Goal: Task Accomplishment & Management: Manage account settings

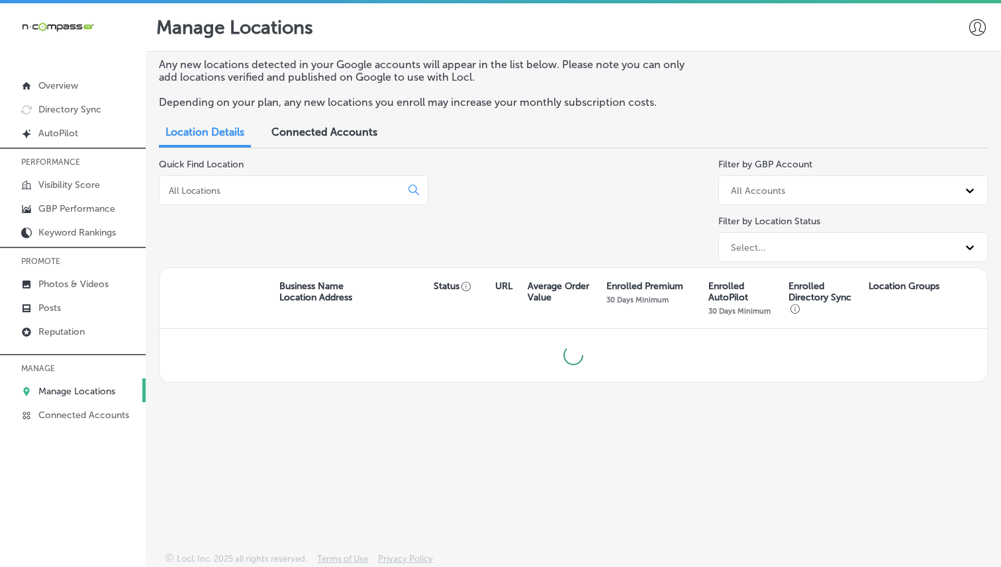
click at [279, 189] on input at bounding box center [283, 191] width 230 height 12
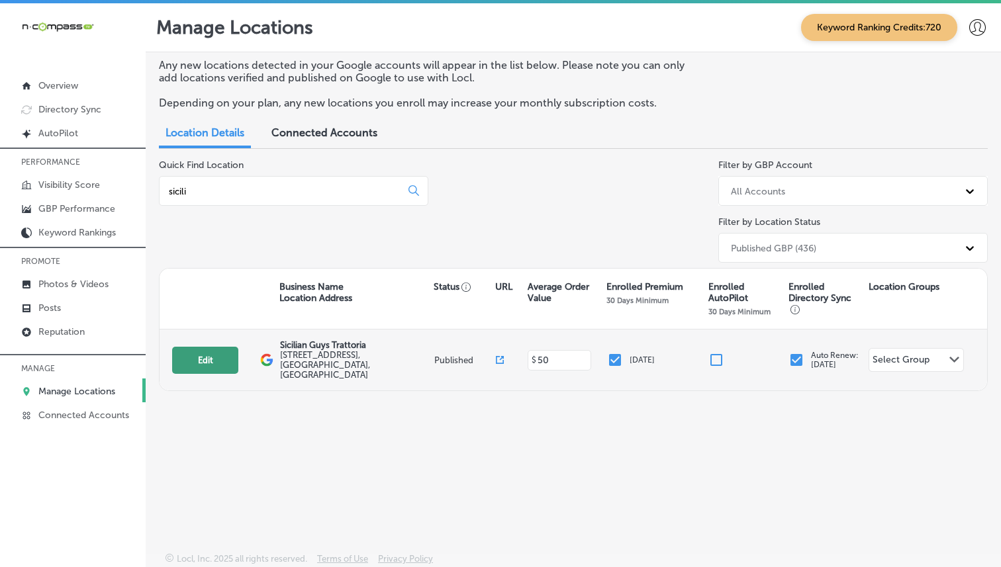
type input "sicili"
click at [207, 347] on button "Edit" at bounding box center [205, 360] width 66 height 27
select select "US"
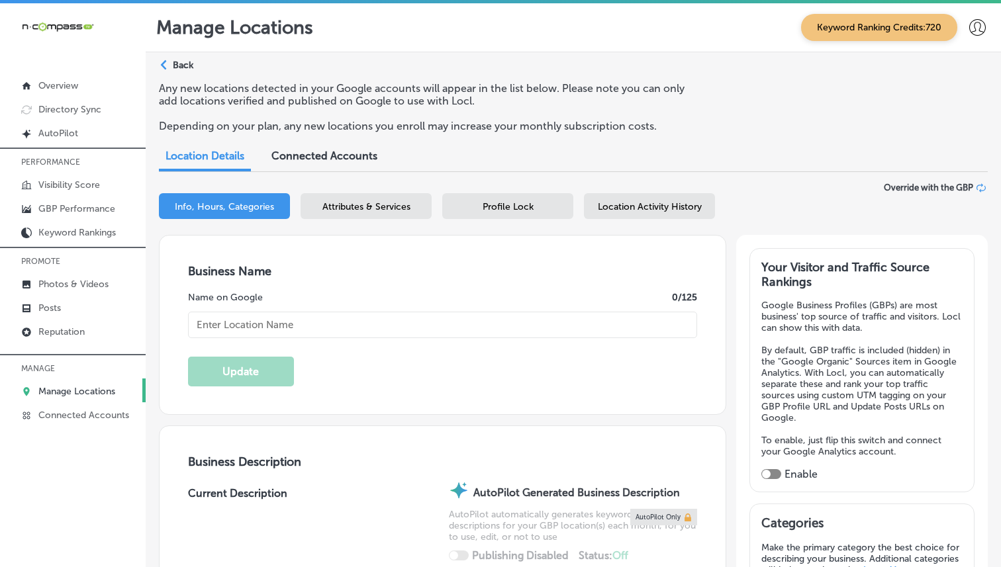
type input "Sicilian Guys Trattoria"
type input "[STREET_ADDRESS]"
type input "[GEOGRAPHIC_DATA]"
type input "89166"
type input "US"
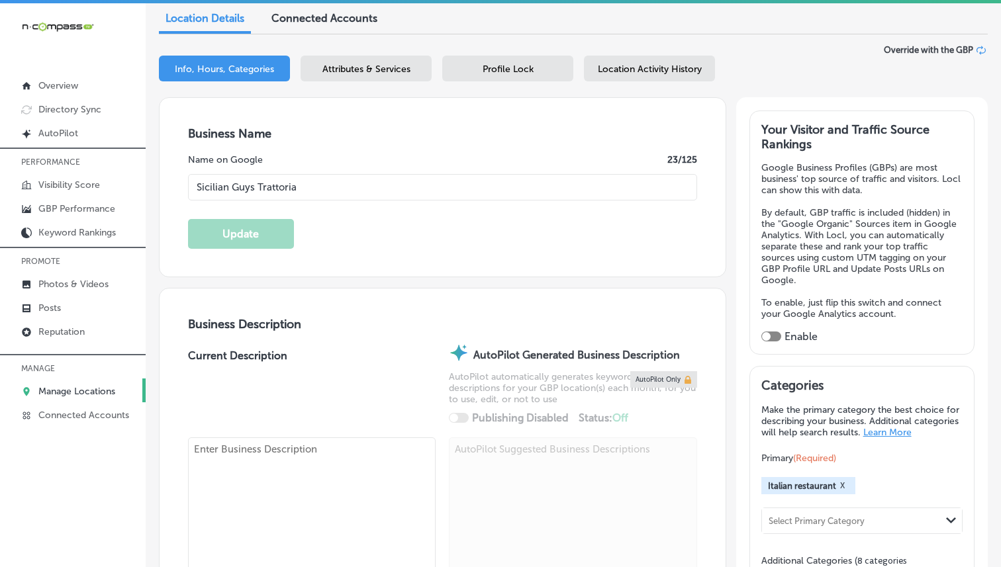
checkbox input "true"
type input "[URL][DOMAIN_NAME]"
type textarea "Sicilian Guys Trattoria is a family-friendly Italian restaurant located in the …"
type input "[PHONE_NUMBER]"
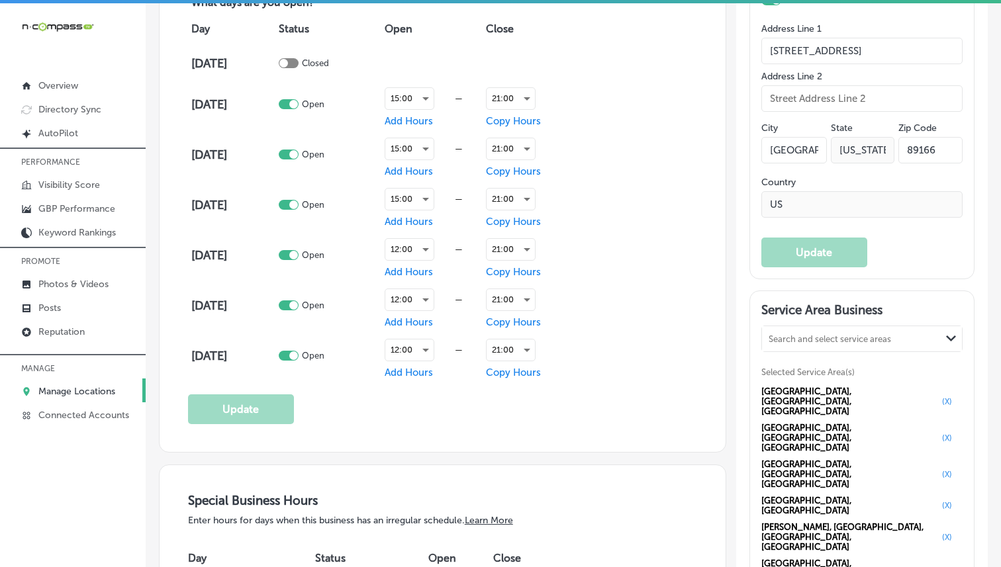
scroll to position [880, 0]
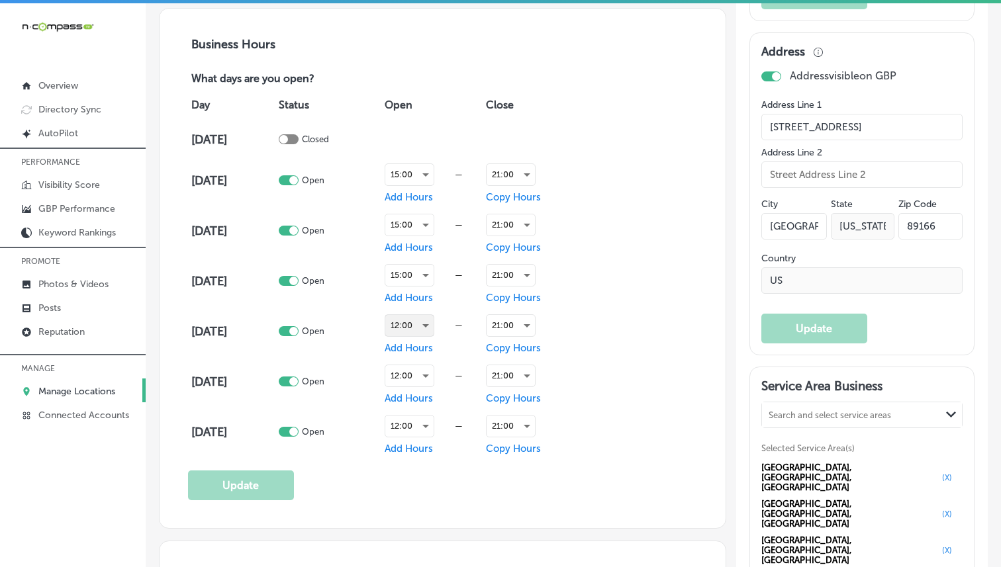
click at [426, 322] on div "12:00" at bounding box center [409, 325] width 48 height 21
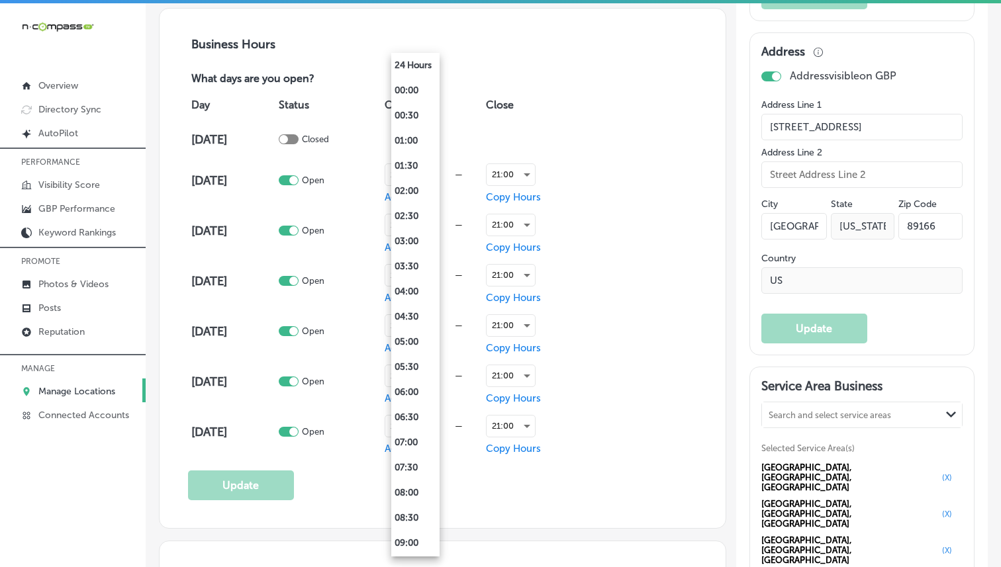
scroll to position [389, 0]
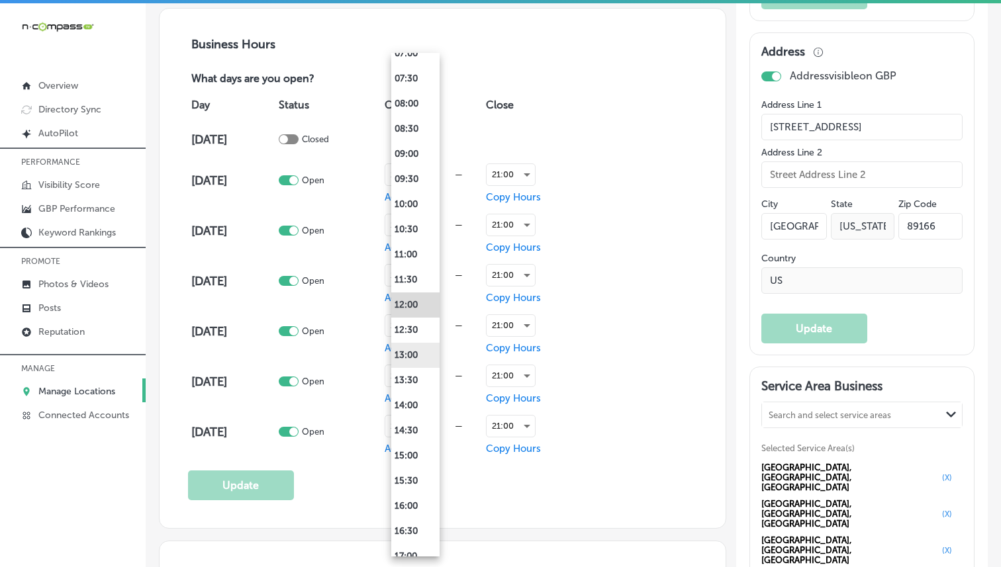
click at [422, 355] on li "13:00" at bounding box center [415, 355] width 48 height 25
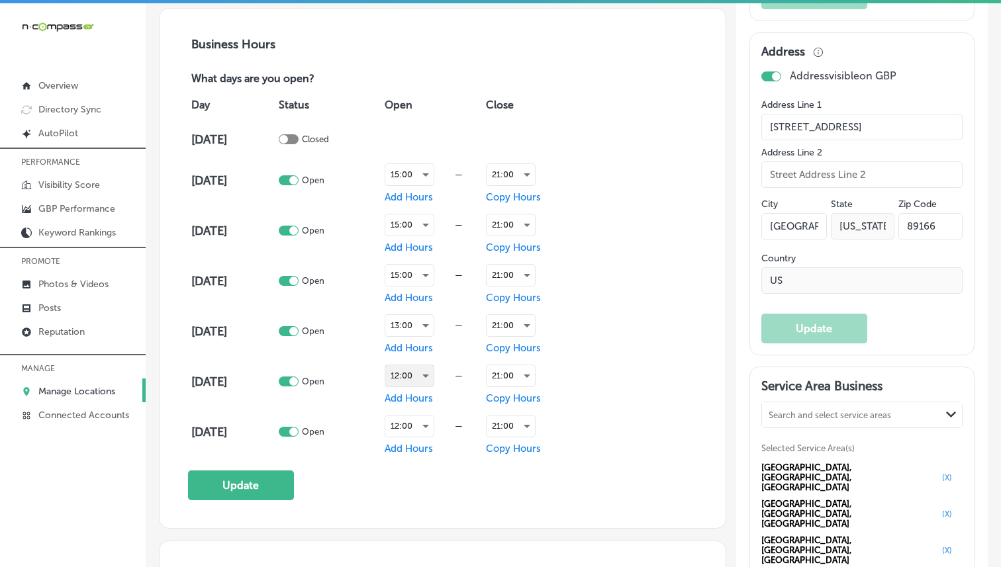
click at [428, 368] on div "12:00" at bounding box center [409, 375] width 48 height 21
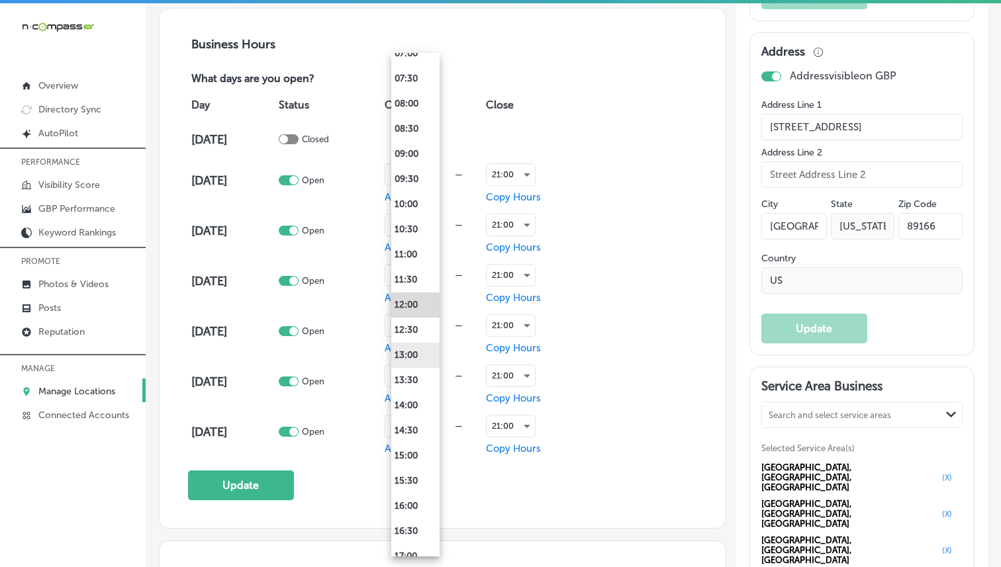
click at [412, 361] on li "13:00" at bounding box center [415, 355] width 48 height 25
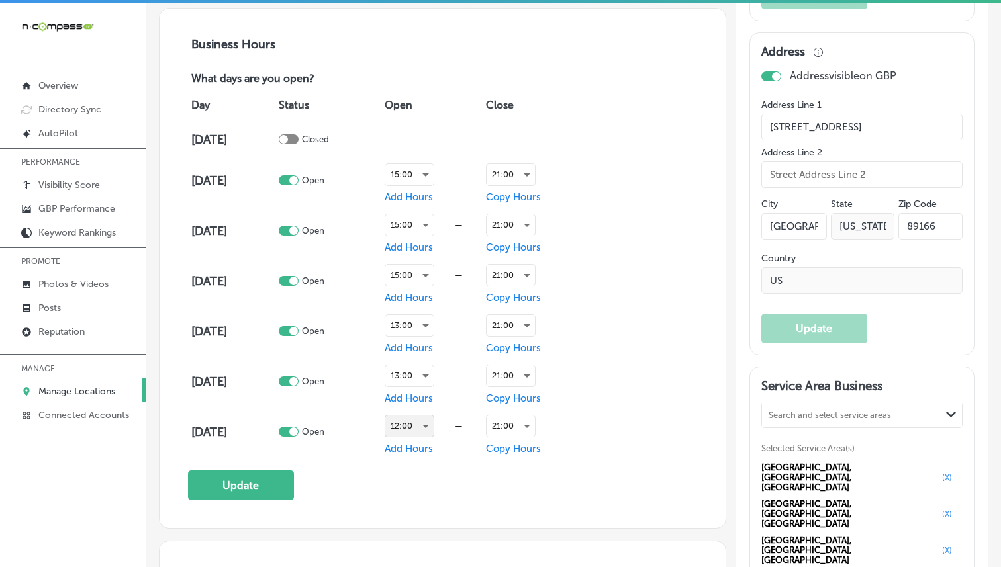
click at [420, 428] on div "12:00" at bounding box center [409, 426] width 48 height 21
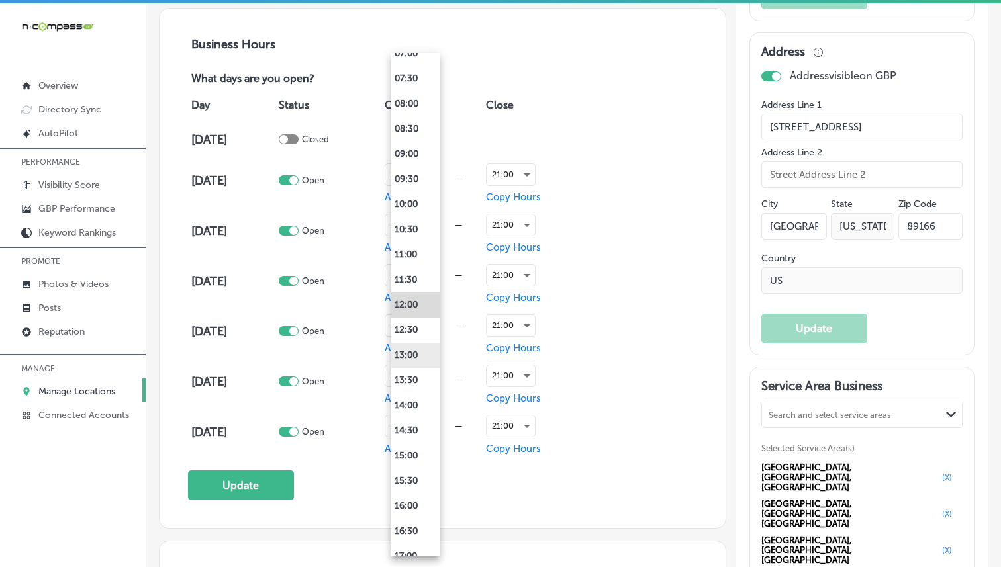
click at [407, 362] on li "13:00" at bounding box center [415, 355] width 48 height 25
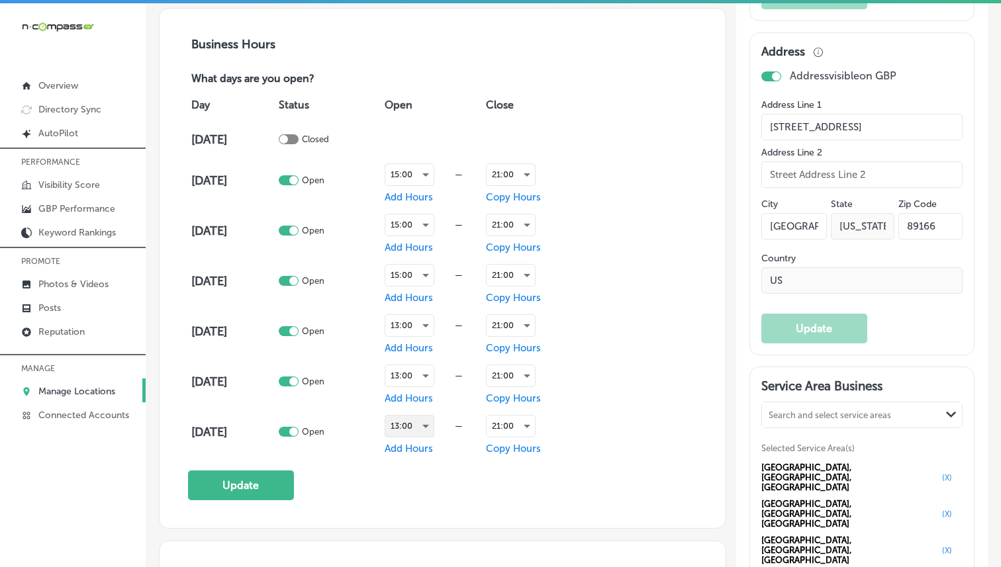
scroll to position [877, 0]
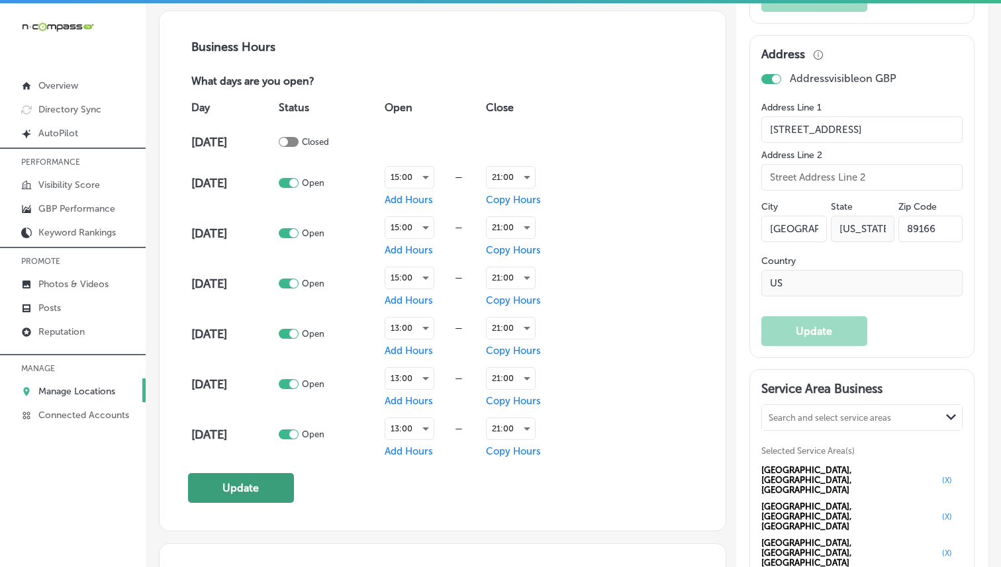
click at [244, 488] on button "Update" at bounding box center [241, 488] width 106 height 30
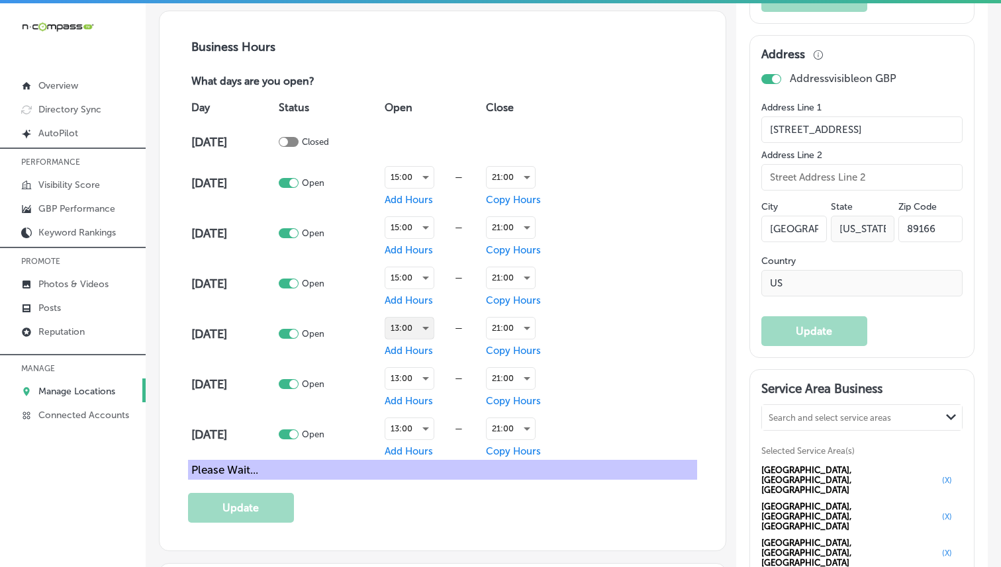
click at [419, 324] on div "13:00" at bounding box center [409, 328] width 48 height 21
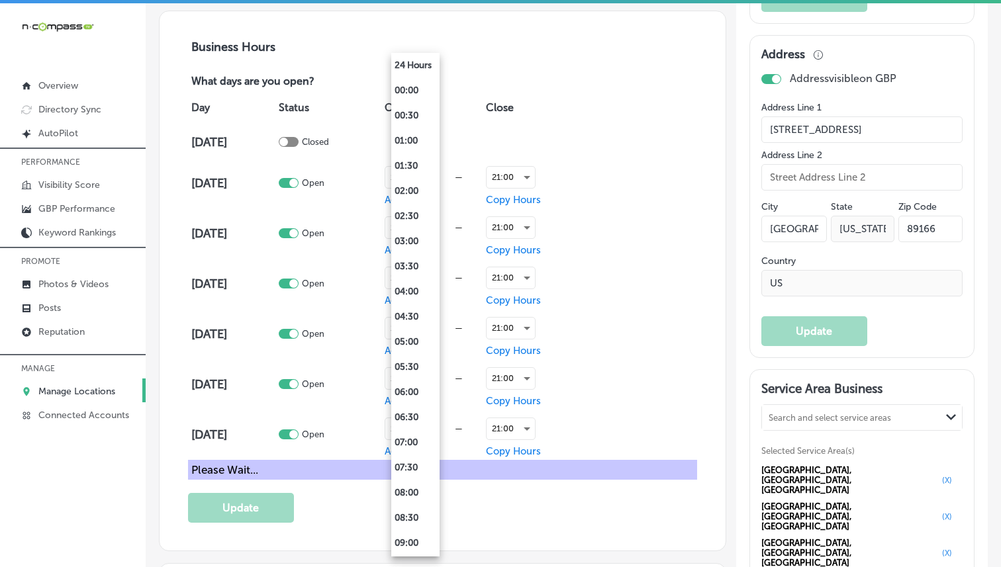
scroll to position [440, 0]
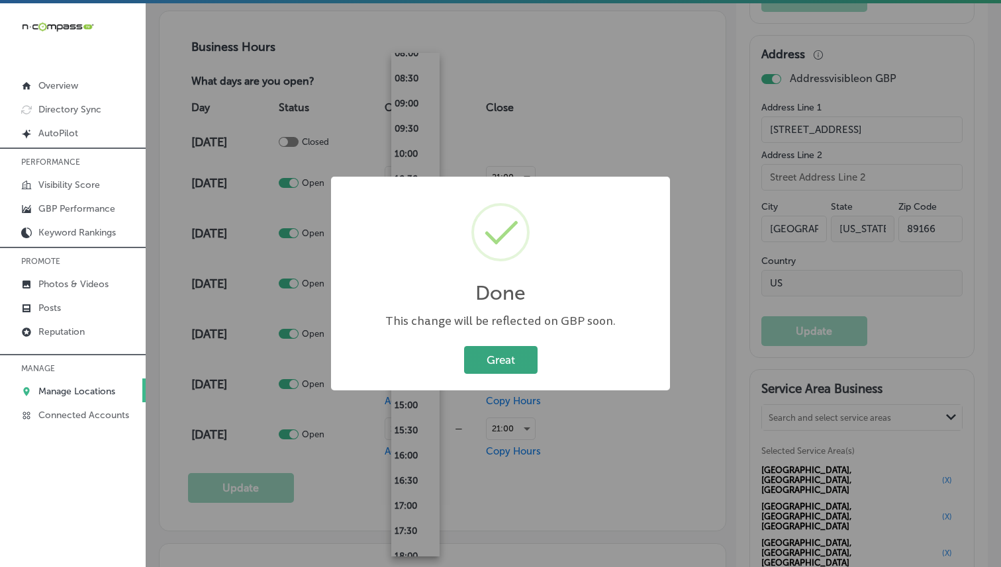
click at [489, 365] on button "Great" at bounding box center [500, 359] width 73 height 27
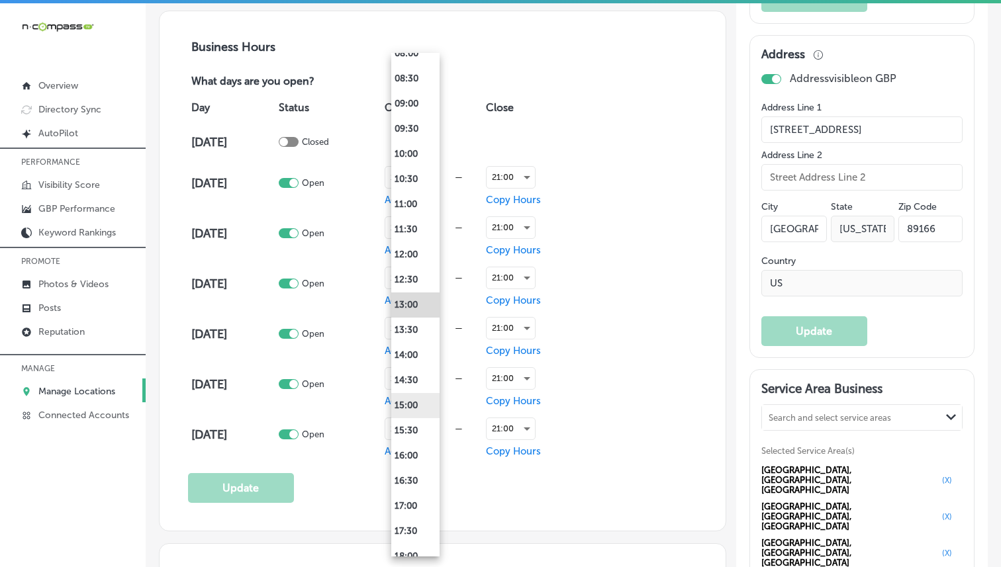
click at [416, 405] on li "15:00" at bounding box center [415, 405] width 48 height 25
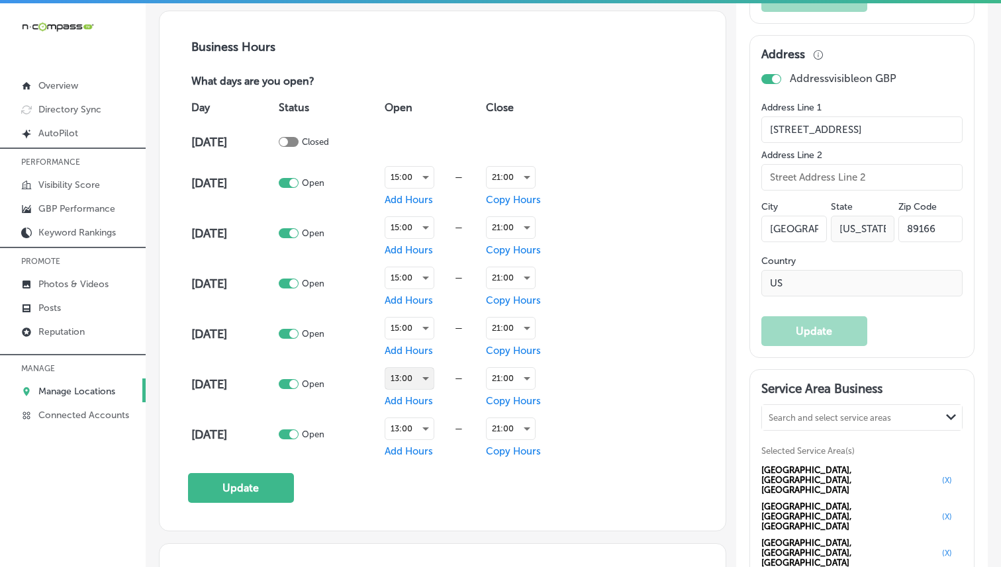
click at [424, 386] on div "13:00" at bounding box center [409, 378] width 48 height 21
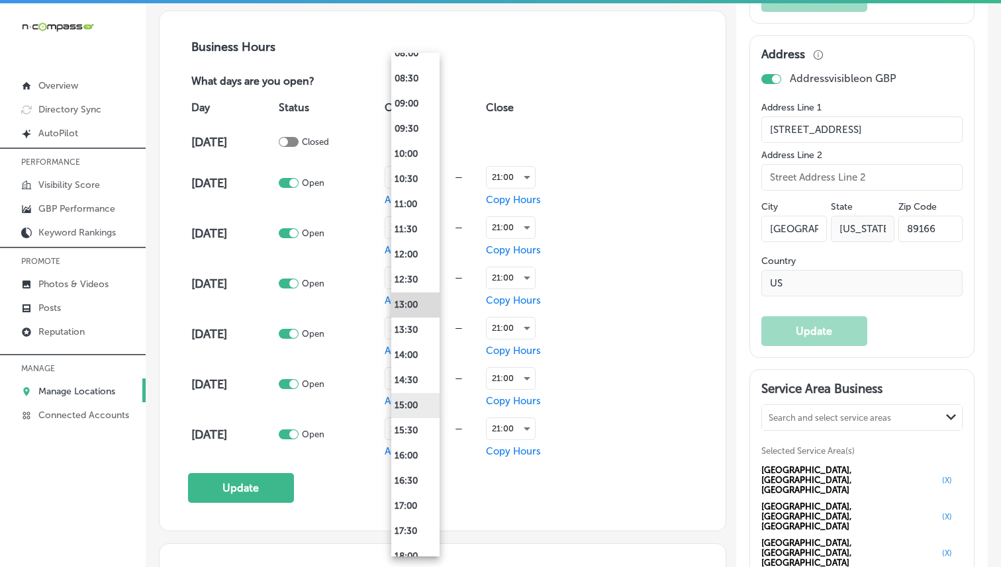
click at [411, 407] on li "15:00" at bounding box center [415, 405] width 48 height 25
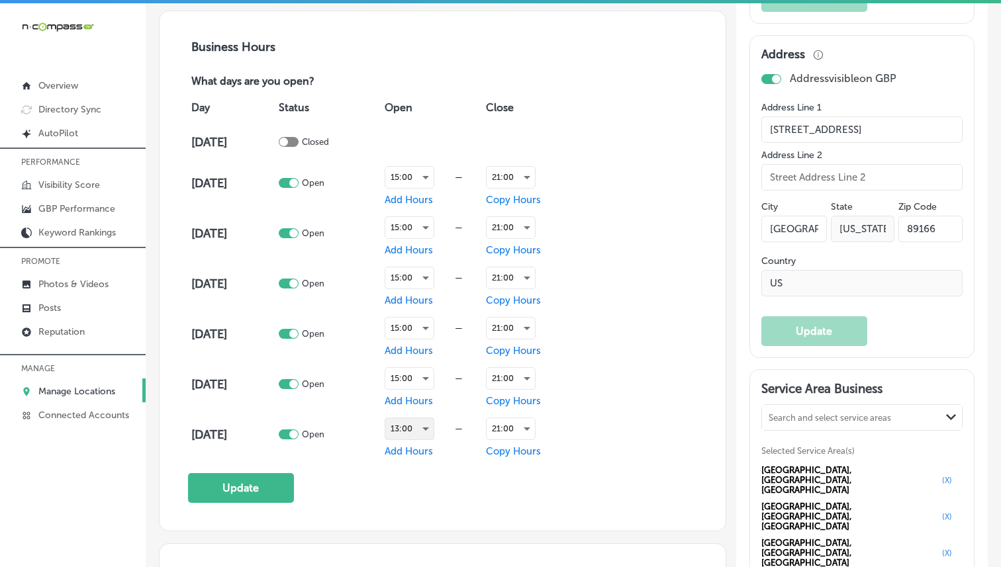
click at [414, 422] on div "13:00" at bounding box center [409, 428] width 48 height 21
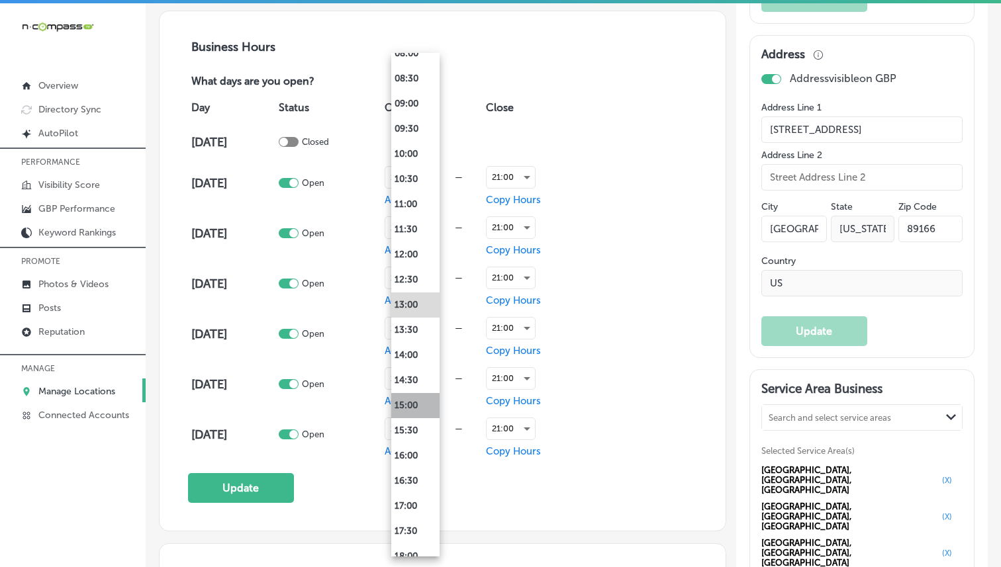
drag, startPoint x: 410, startPoint y: 409, endPoint x: 401, endPoint y: 415, distance: 11.6
click at [410, 409] on li "15:00" at bounding box center [415, 405] width 48 height 25
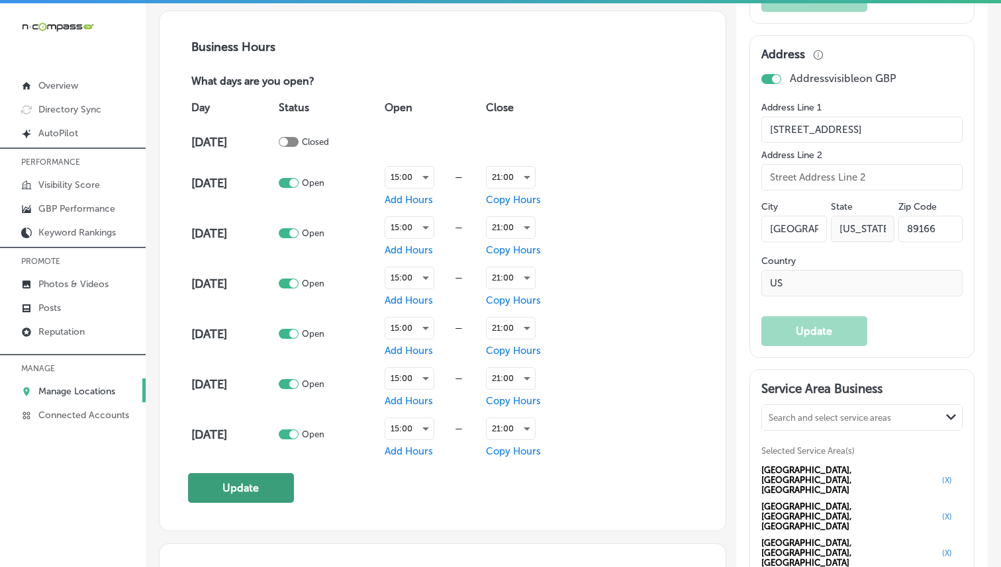
click at [281, 483] on button "Update" at bounding box center [241, 488] width 106 height 30
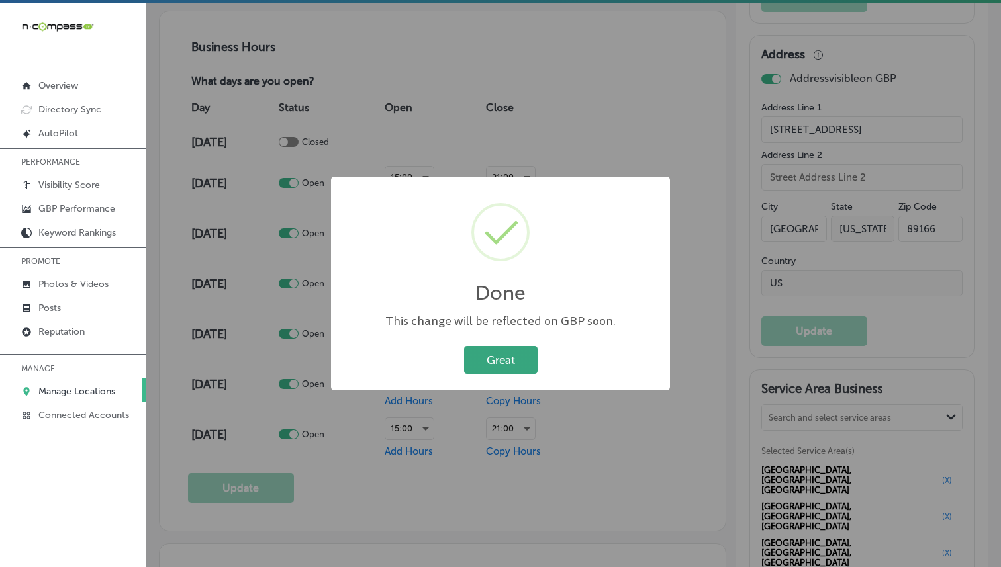
click at [526, 352] on button "Great" at bounding box center [500, 359] width 73 height 27
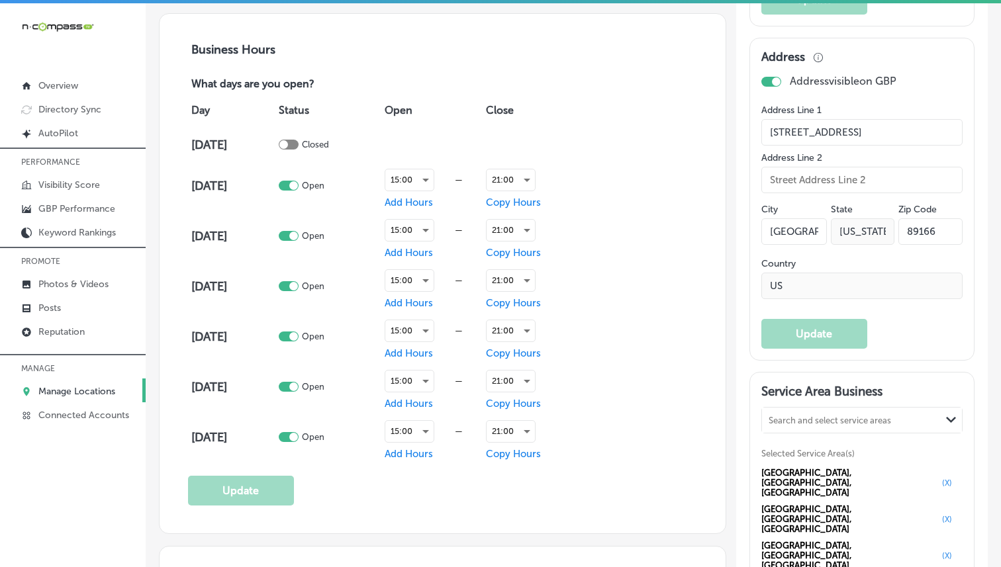
scroll to position [877, 0]
